Goal: Navigation & Orientation: Find specific page/section

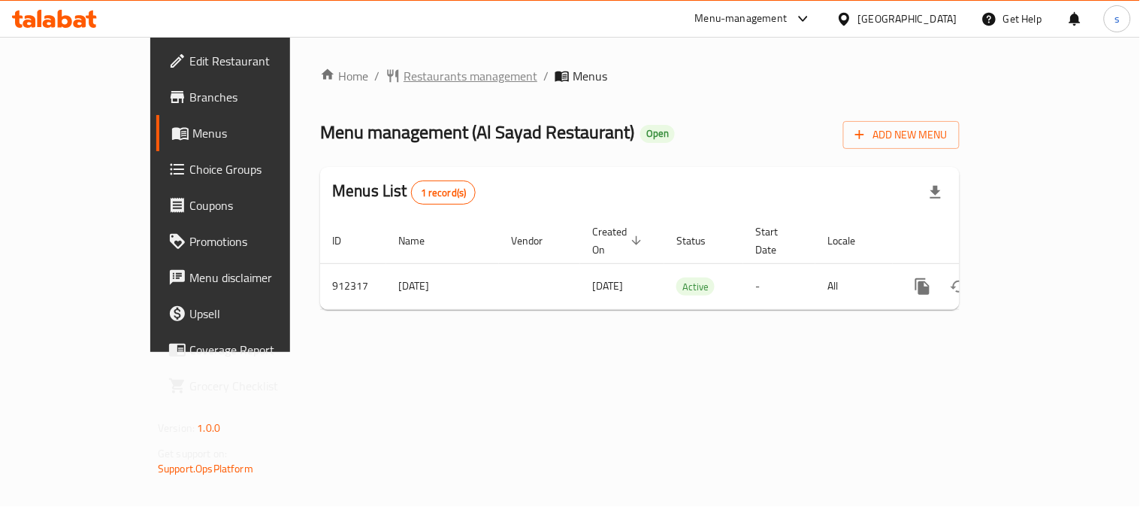
click at [408, 80] on span "Restaurants management" at bounding box center [471, 76] width 134 height 18
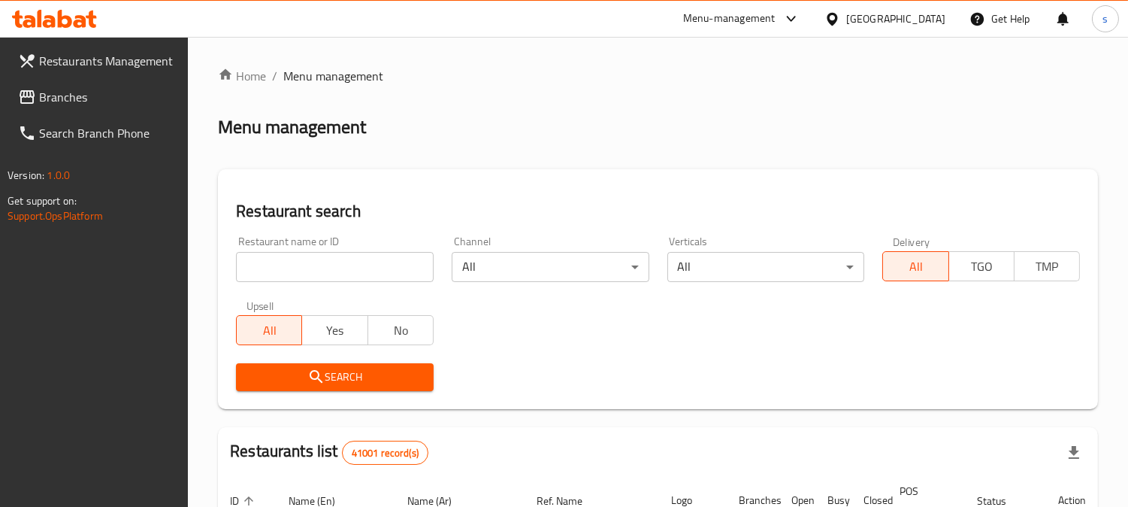
click at [83, 91] on span "Branches" at bounding box center [108, 97] width 138 height 18
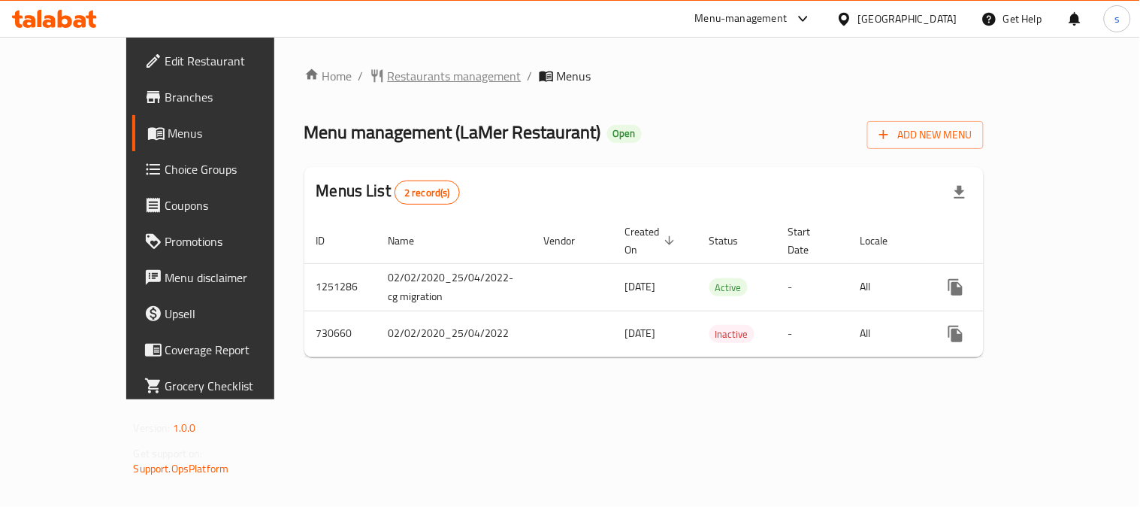
click at [422, 83] on span "Restaurants management" at bounding box center [455, 76] width 134 height 18
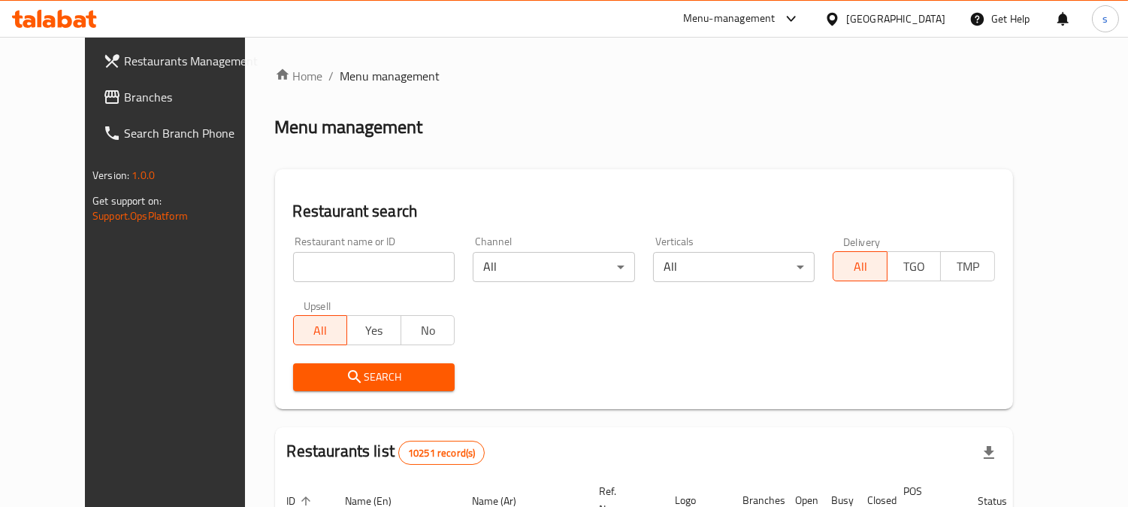
click at [124, 100] on span "Branches" at bounding box center [193, 97] width 138 height 18
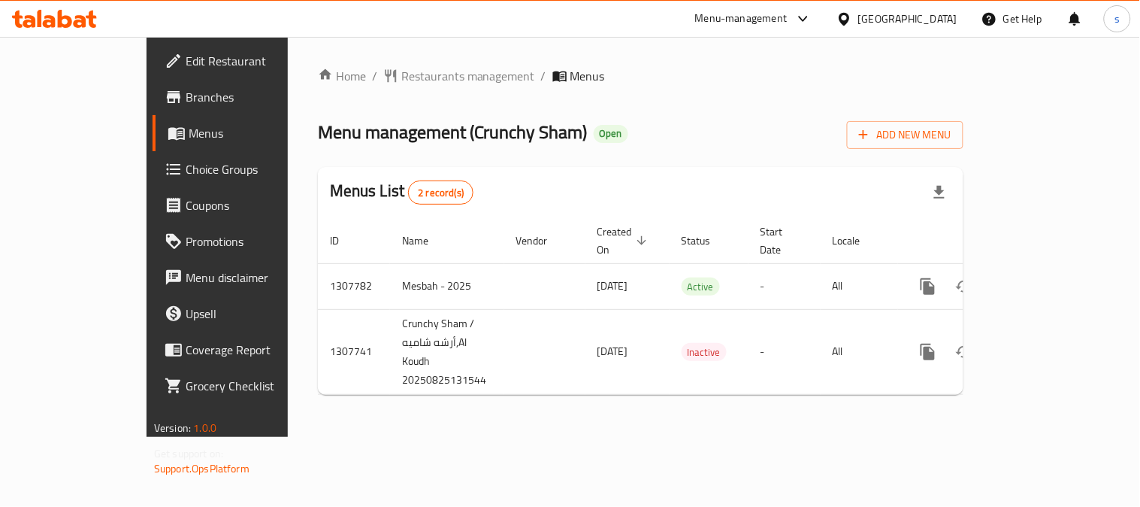
click at [552, 106] on div "Home / Restaurants management / Menus Menu management ( Crunchy Sham ) Open Add…" at bounding box center [641, 237] width 646 height 340
click at [419, 80] on span "Restaurants management" at bounding box center [468, 76] width 134 height 18
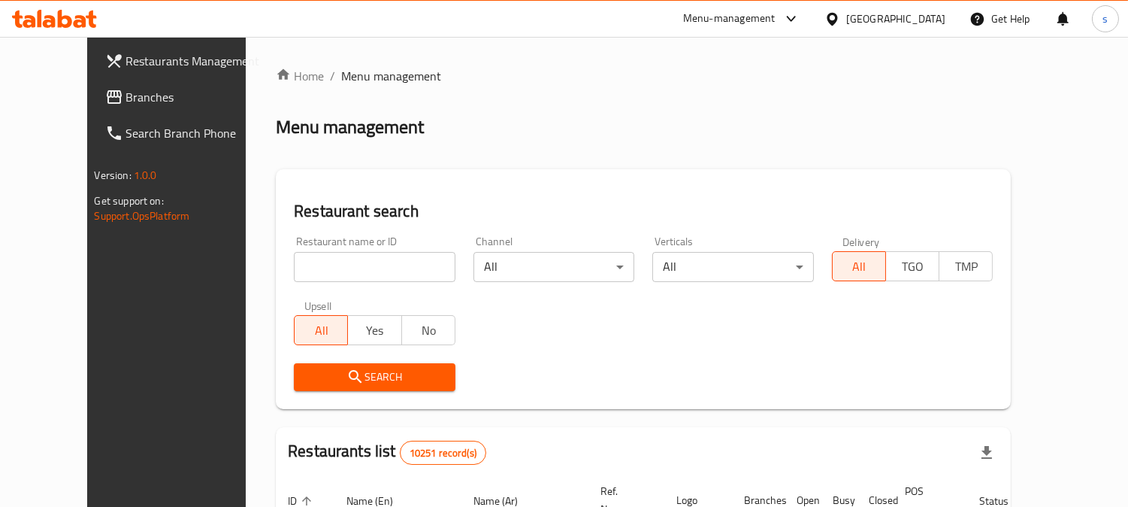
click at [313, 236] on div "Restaurant name or ID Restaurant name or ID" at bounding box center [375, 259] width 162 height 46
click at [306, 250] on div "Restaurant name or ID Restaurant name or ID" at bounding box center [375, 259] width 162 height 46
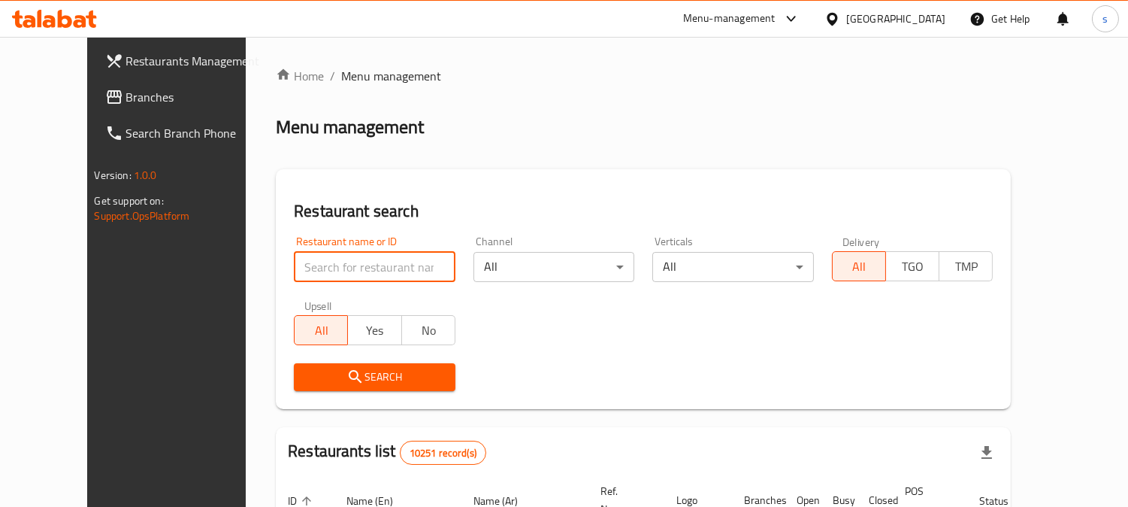
click at [299, 261] on input "search" at bounding box center [375, 267] width 162 height 30
paste input "704621"
type input "704621"
click button "Search" at bounding box center [375, 377] width 162 height 28
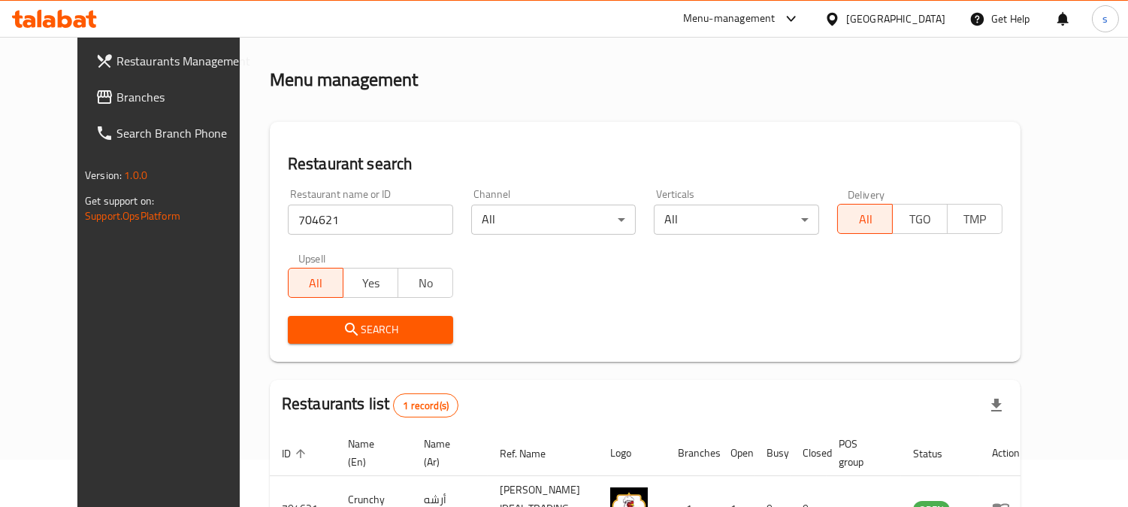
scroll to position [151, 0]
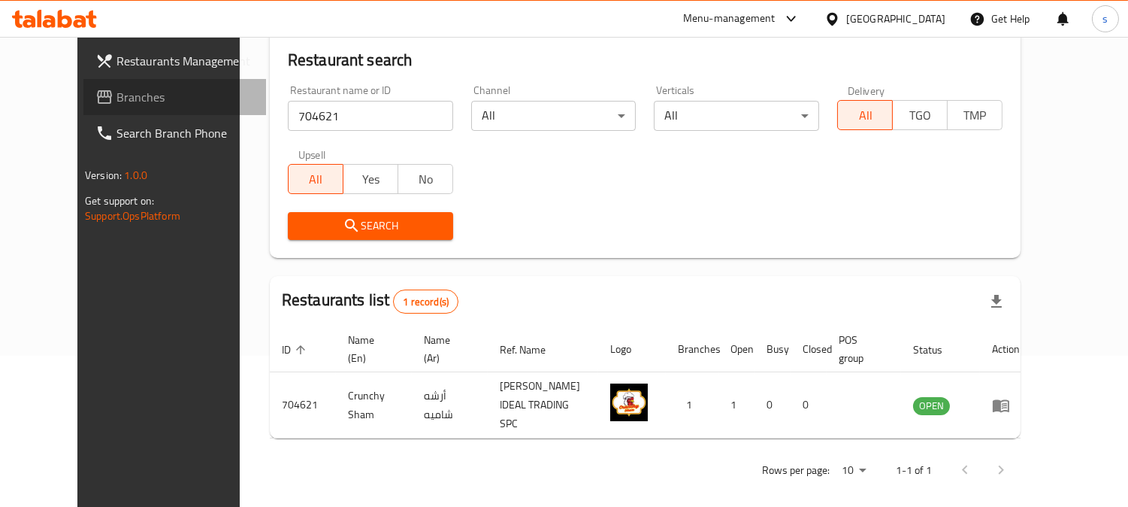
click at [117, 91] on span "Branches" at bounding box center [186, 97] width 138 height 18
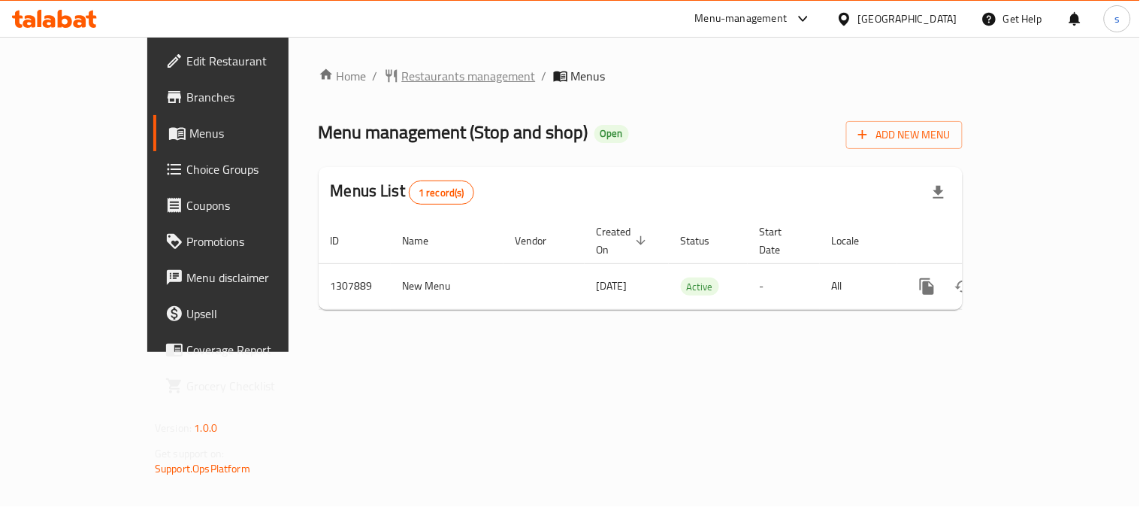
click at [402, 80] on span "Restaurants management" at bounding box center [469, 76] width 134 height 18
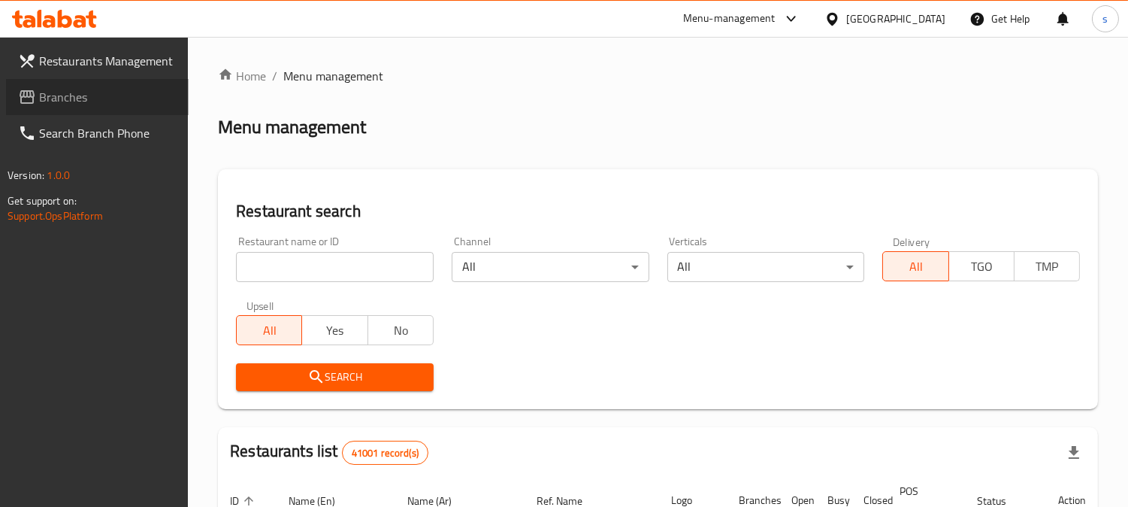
click at [47, 92] on span "Branches" at bounding box center [108, 97] width 138 height 18
